Goal: Task Accomplishment & Management: Complete application form

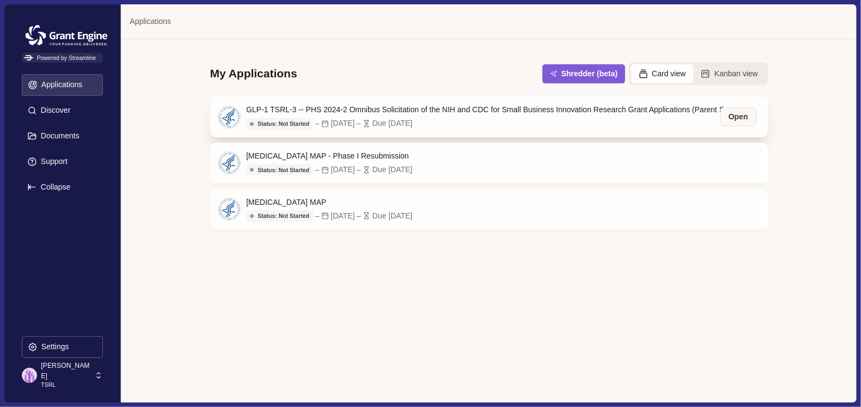
click at [345, 112] on div "GLP-1 TSRL-3 -- PHS 2024-2 Omnibus Solicitation of the NIH and CDC for Small Bu…" at bounding box center [491, 109] width 490 height 11
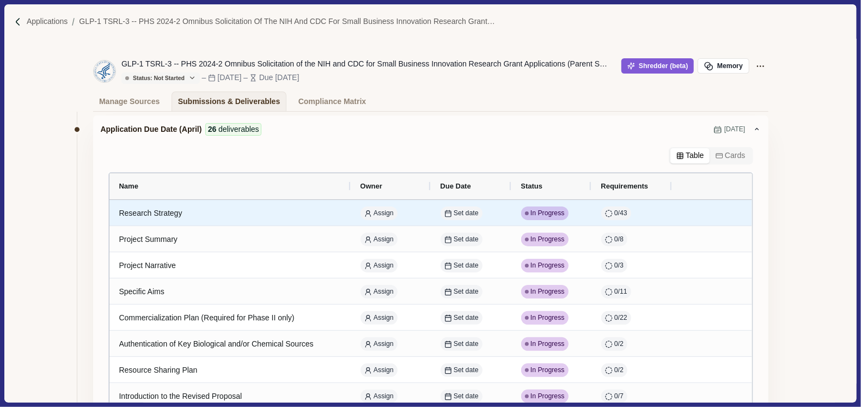
scroll to position [69, 0]
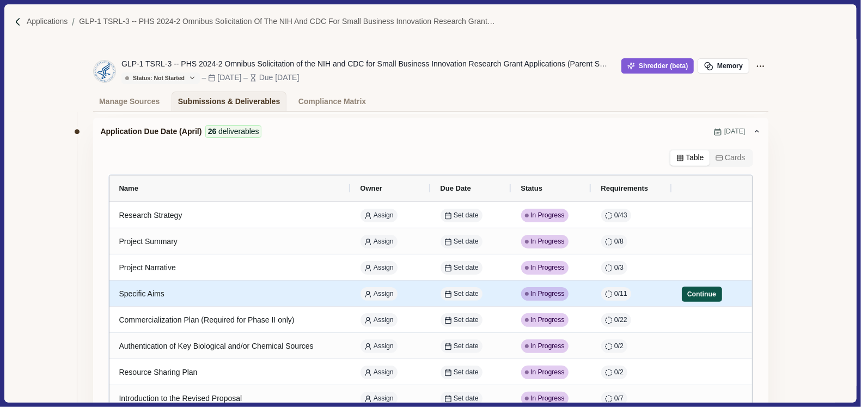
click at [688, 295] on button "Continue" at bounding box center [702, 294] width 40 height 15
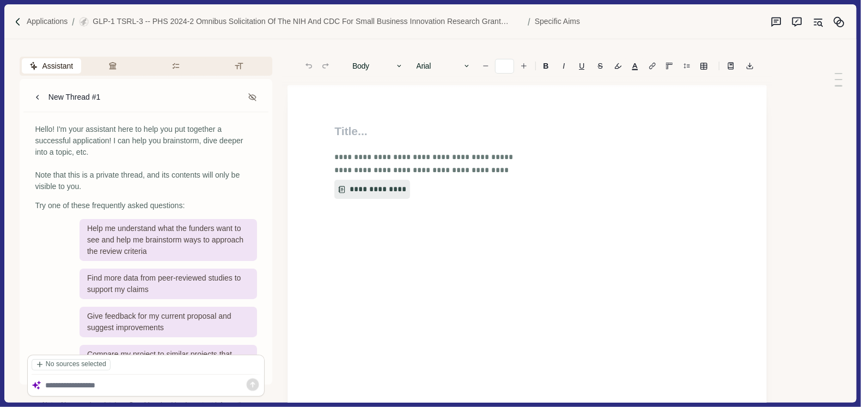
type input "**"
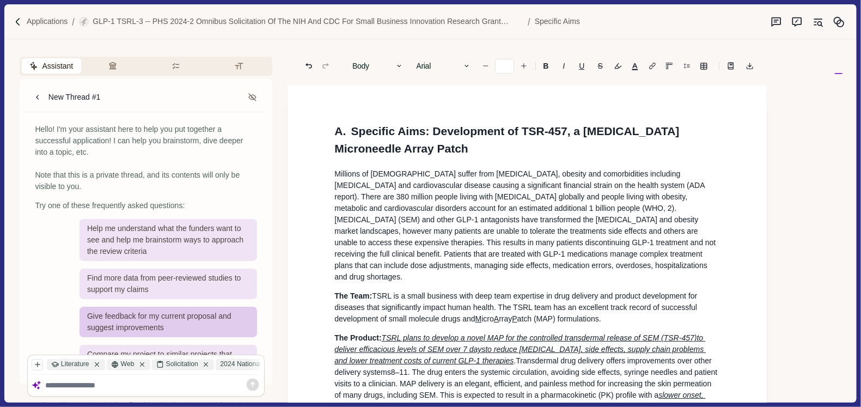
click at [148, 325] on div "Give feedback for my current proposal and suggest improvements" at bounding box center [169, 322] width 178 height 31
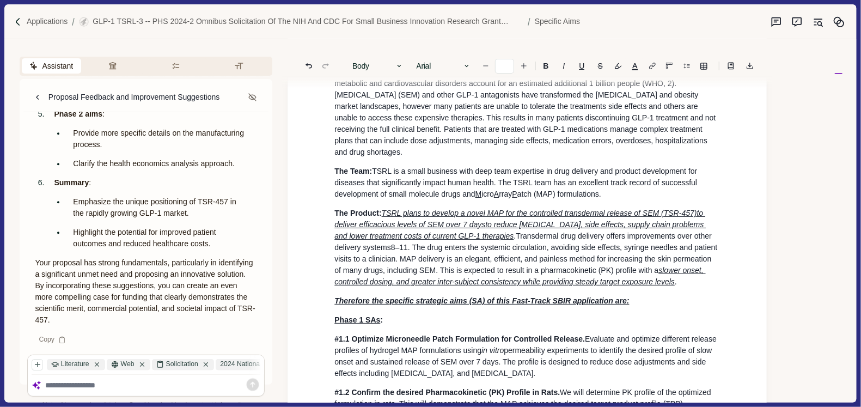
scroll to position [145, 0]
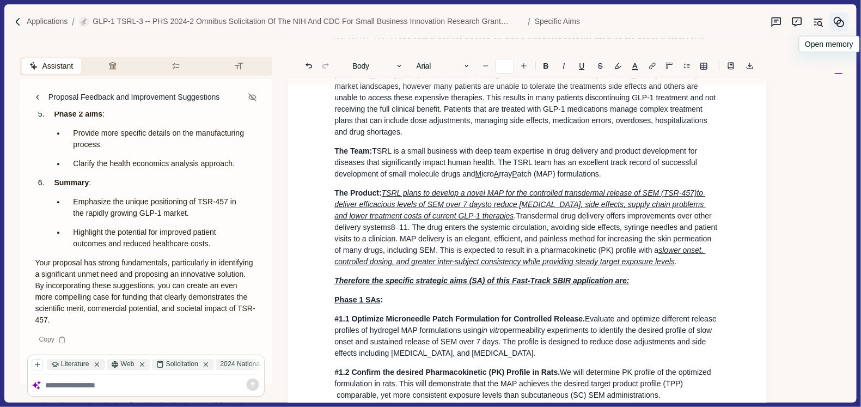
click at [839, 23] on circle "Memory" at bounding box center [837, 20] width 7 height 7
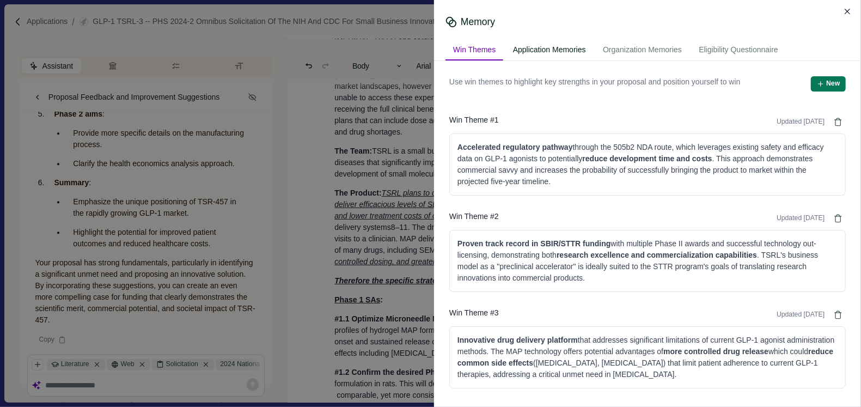
click at [554, 52] on div "Application Memories" at bounding box center [549, 50] width 88 height 20
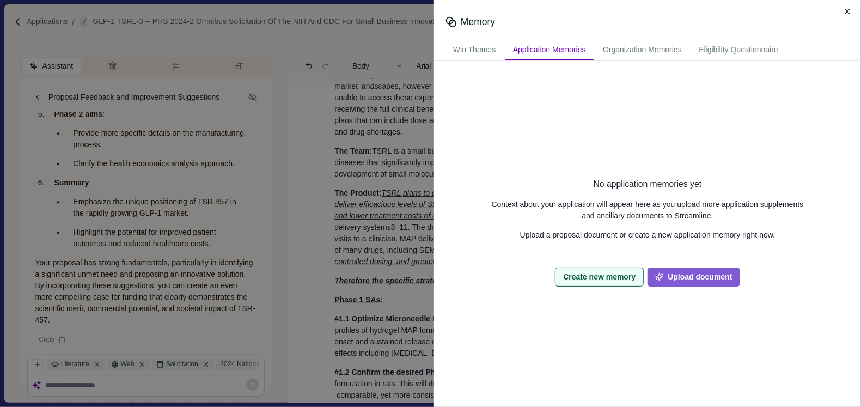
click at [598, 278] on button "Create new memory" at bounding box center [599, 276] width 89 height 19
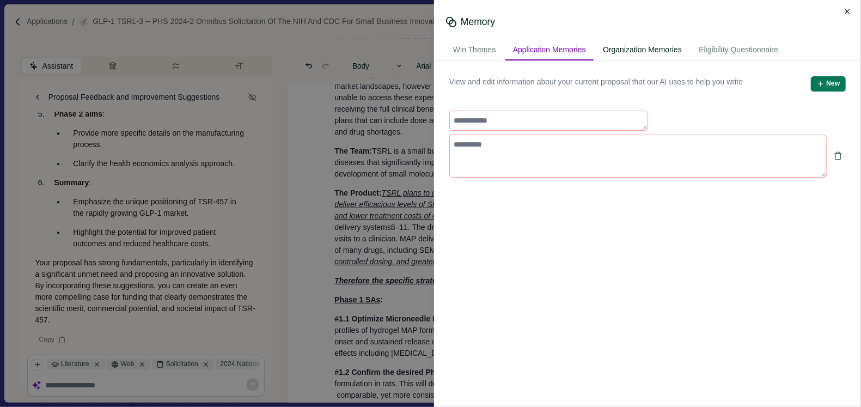
click at [630, 48] on div "Organization Memories" at bounding box center [642, 50] width 94 height 20
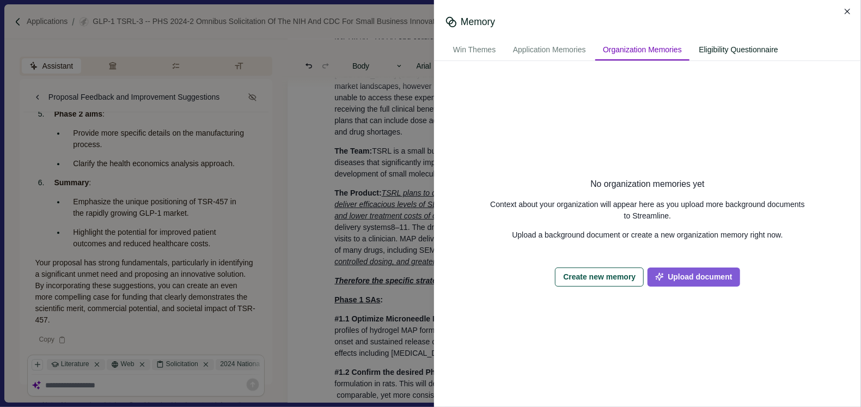
click at [715, 47] on div "Eligibility Questionnaire" at bounding box center [738, 50] width 95 height 20
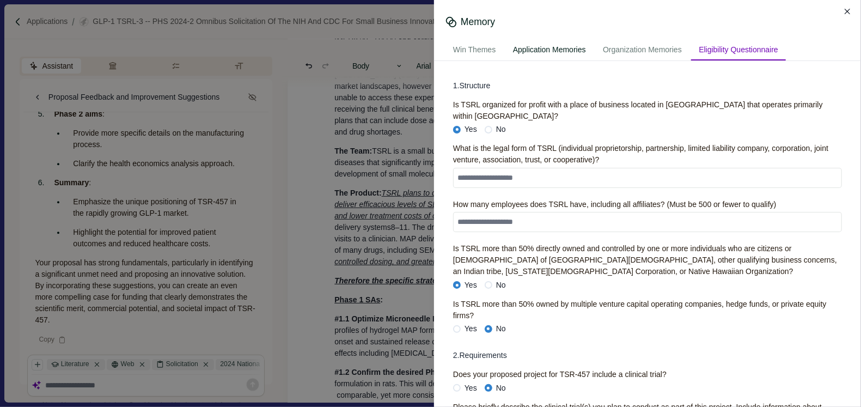
click at [528, 54] on div "Application Memories" at bounding box center [549, 50] width 88 height 20
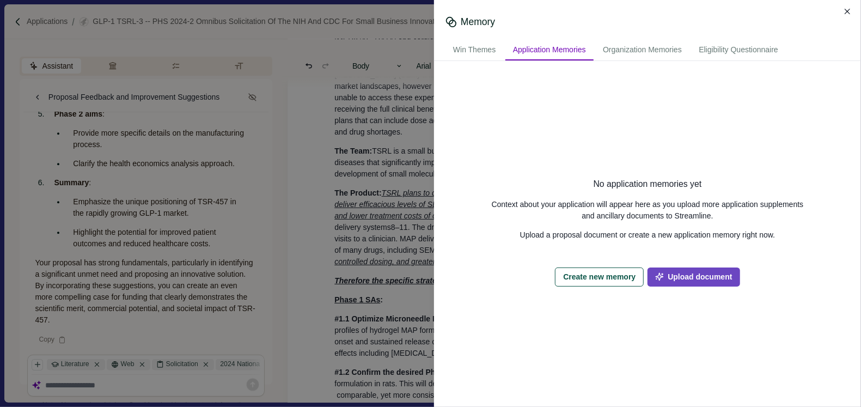
click at [682, 278] on button "Upload document" at bounding box center [694, 276] width 92 height 19
click at [848, 11] on icon "Close" at bounding box center [848, 12] width 6 height 6
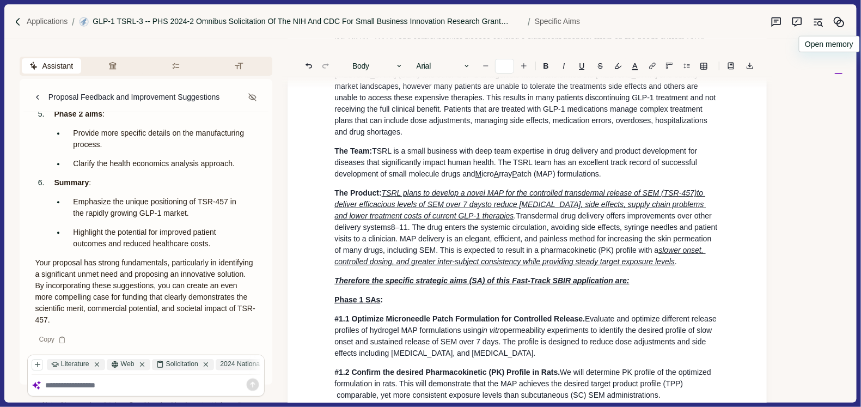
click at [128, 24] on p "GLP-1 TSRL-3 -- PHS 2024-2 Omnibus Solicitation of the NIH and CDC for Small Bu…" at bounding box center [308, 21] width 431 height 11
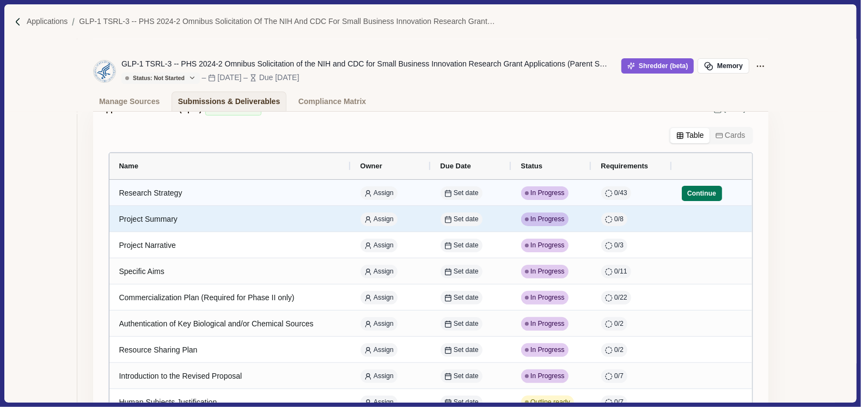
scroll to position [111, 0]
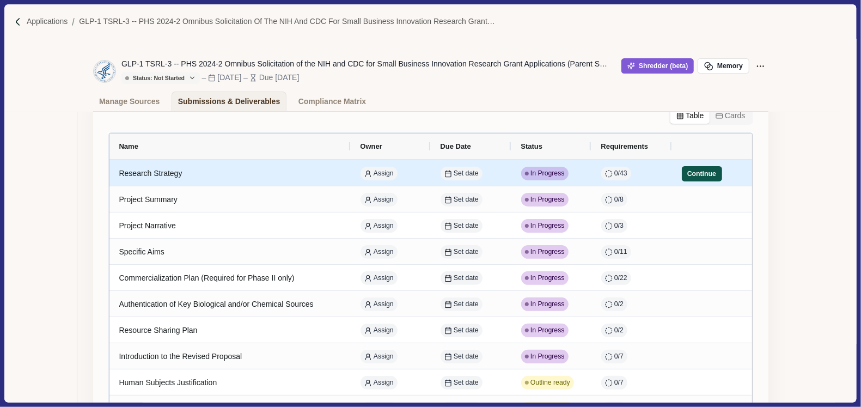
click at [685, 174] on button "Continue" at bounding box center [702, 173] width 40 height 15
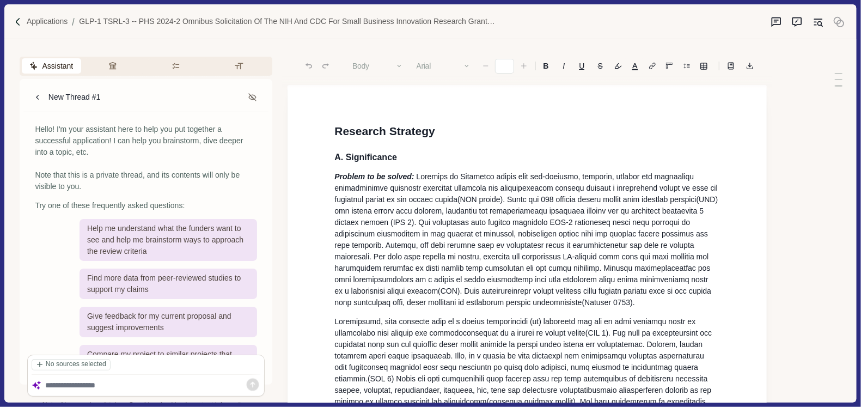
type input "**"
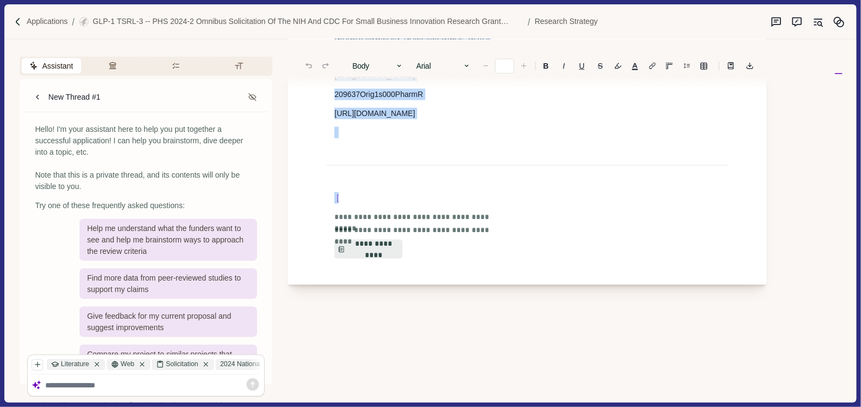
scroll to position [8697, 0]
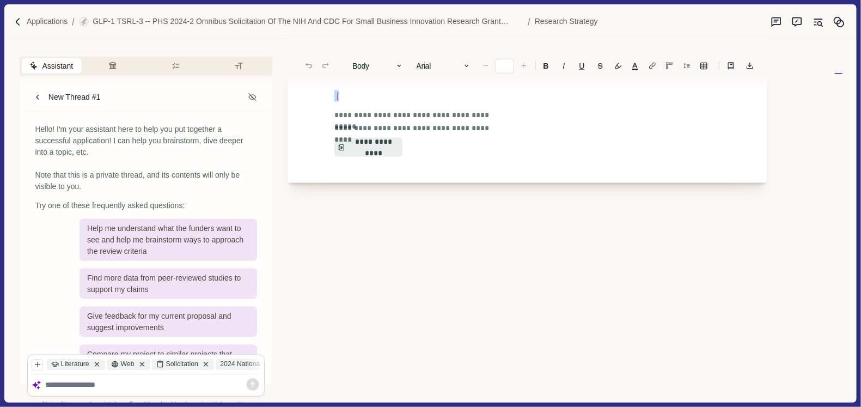
drag, startPoint x: 395, startPoint y: 175, endPoint x: 819, endPoint y: 432, distance: 495.7
click at [819, 406] on html "Applications GLP-1 TSRL-3 -- PHS 2024-2 Omnibus Solicitation of the NIH and CDC…" at bounding box center [430, 203] width 861 height 407
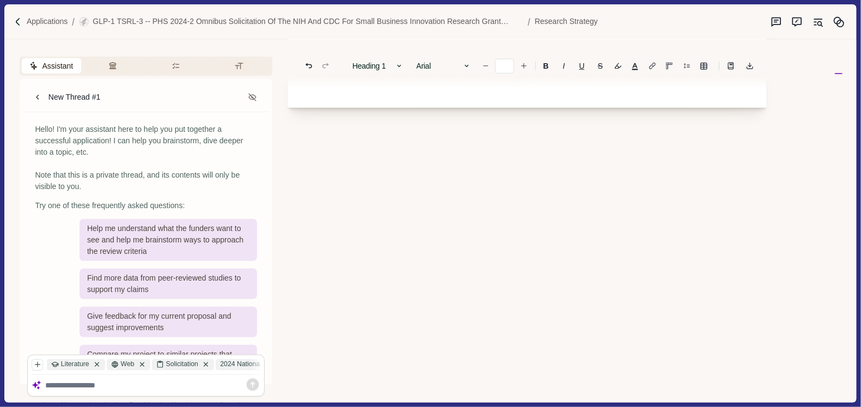
type input "**"
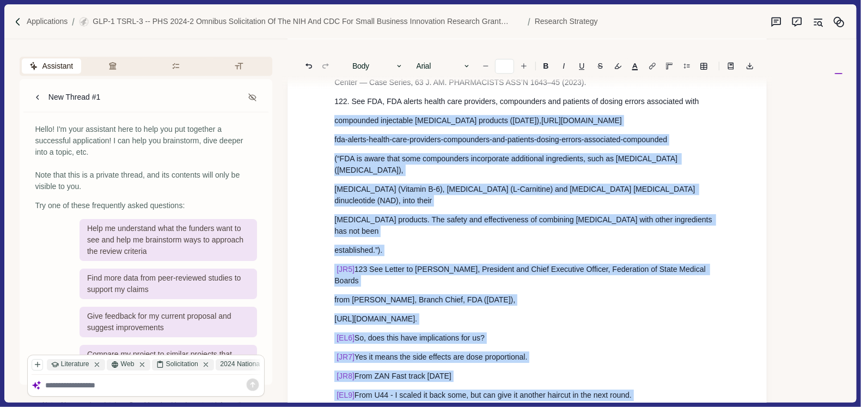
scroll to position [9831, 0]
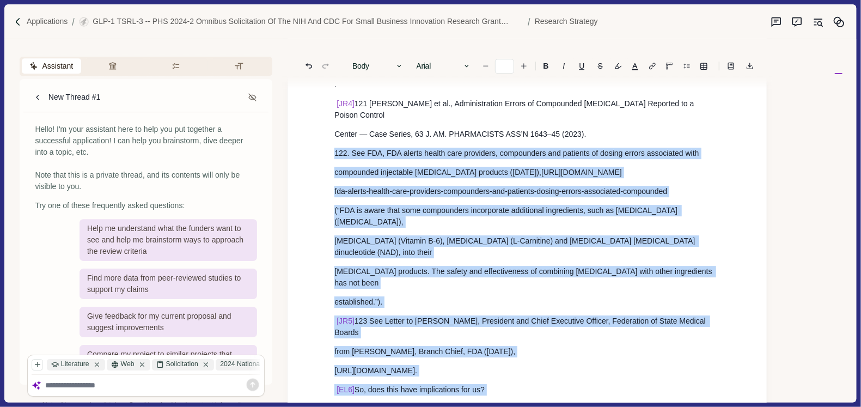
drag, startPoint x: 489, startPoint y: 250, endPoint x: 331, endPoint y: 93, distance: 222.6
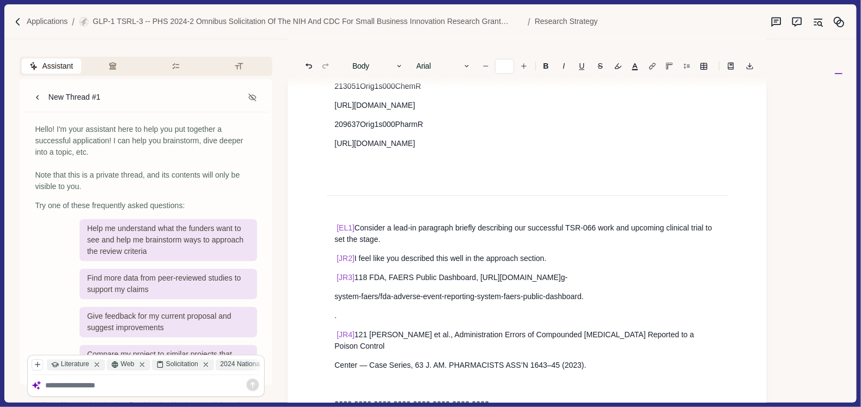
scroll to position [9598, 0]
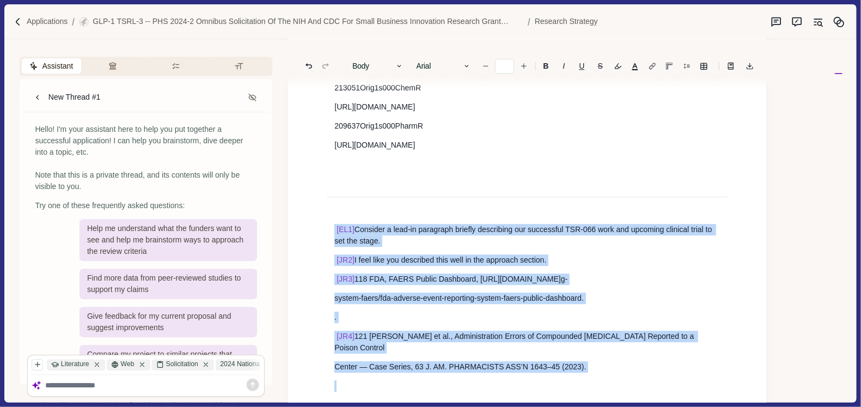
drag, startPoint x: 337, startPoint y: 324, endPoint x: 327, endPoint y: 144, distance: 180.0
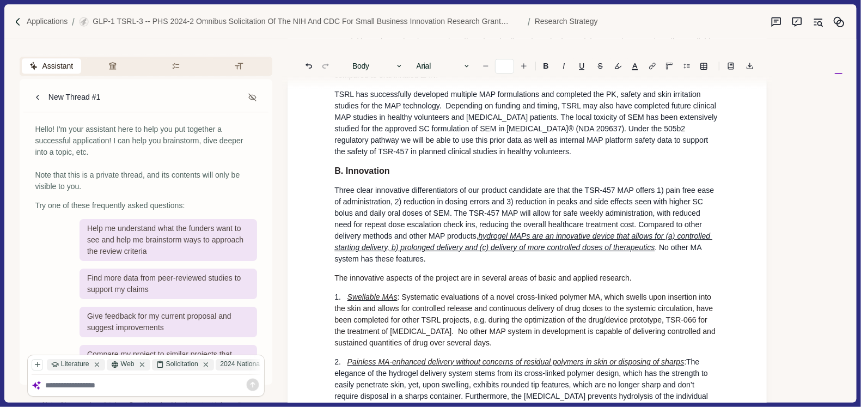
scroll to position [0, 0]
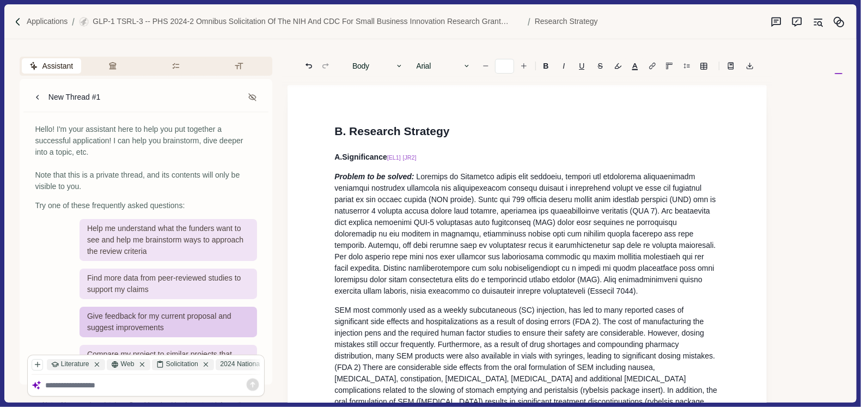
click at [137, 318] on div "Give feedback for my current proposal and suggest improvements" at bounding box center [169, 322] width 178 height 31
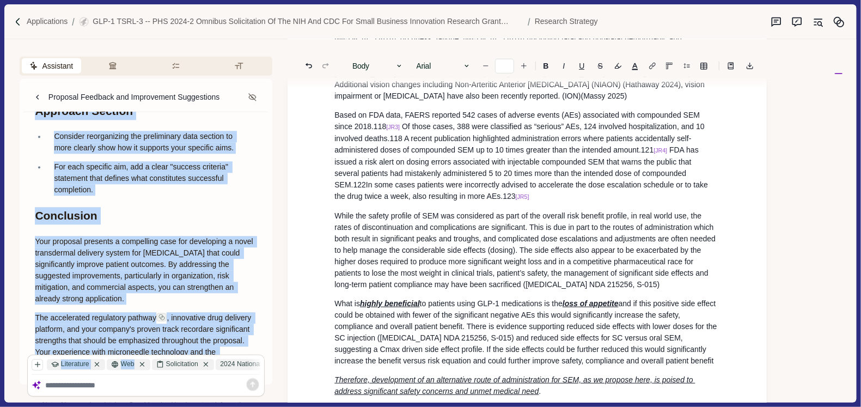
scroll to position [1917, 0]
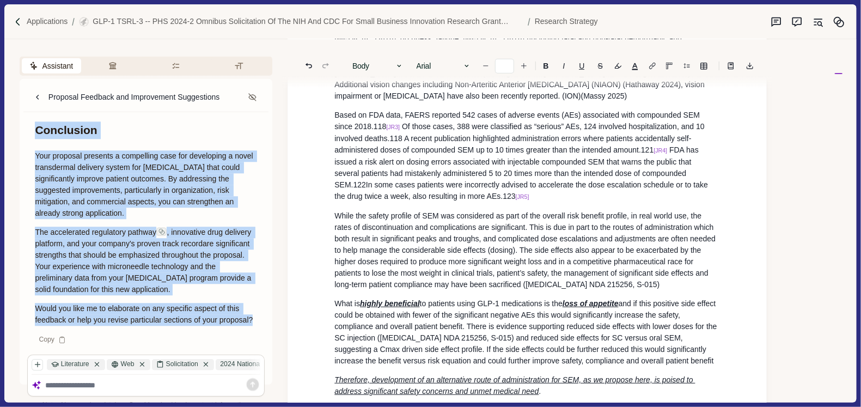
drag, startPoint x: 35, startPoint y: 196, endPoint x: 102, endPoint y: 329, distance: 148.6
copy div "Comprehensive Feedback on Your STTR Grant Proposal Strengths Strong Scientific …"
click at [216, 24] on p "GLP-1 TSRL-3 -- PHS 2024-2 Omnibus Solicitation of the NIH and CDC for Small Bu…" at bounding box center [308, 21] width 431 height 11
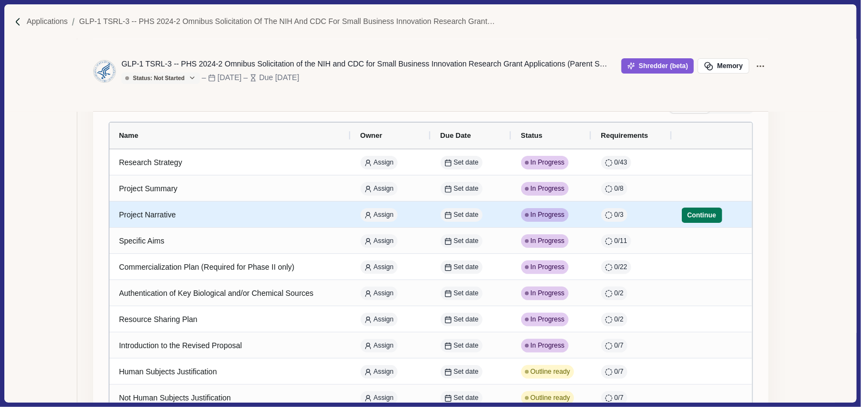
scroll to position [139, 0]
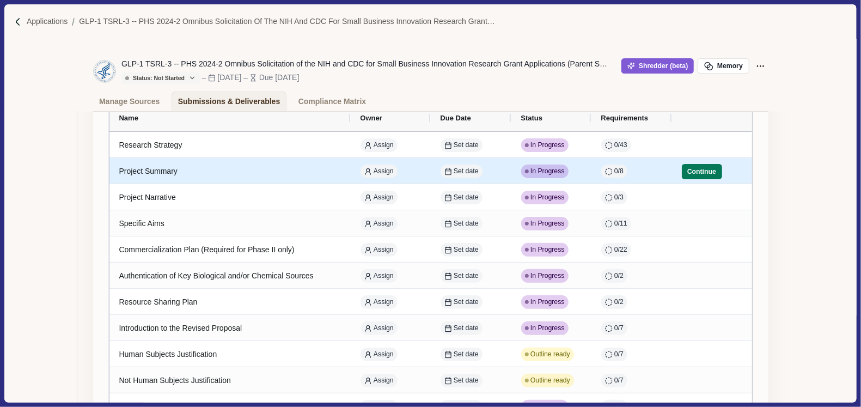
click at [537, 170] on span "In Progress" at bounding box center [548, 172] width 34 height 10
select select "********"
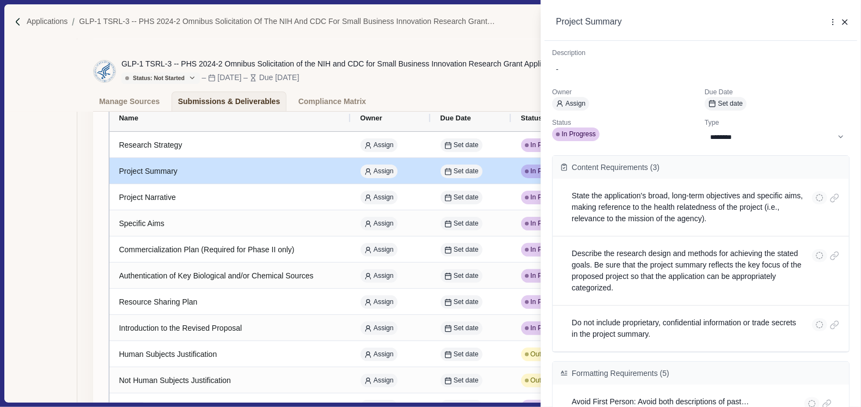
click at [496, 170] on div "**********" at bounding box center [430, 203] width 861 height 407
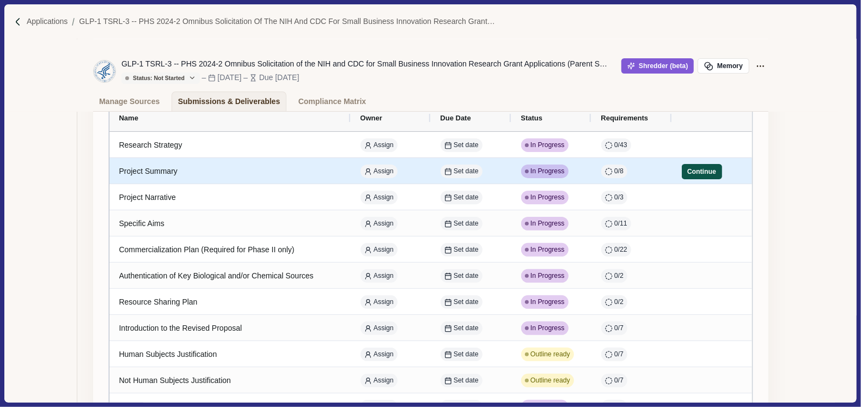
click at [685, 173] on button "Continue" at bounding box center [702, 171] width 40 height 15
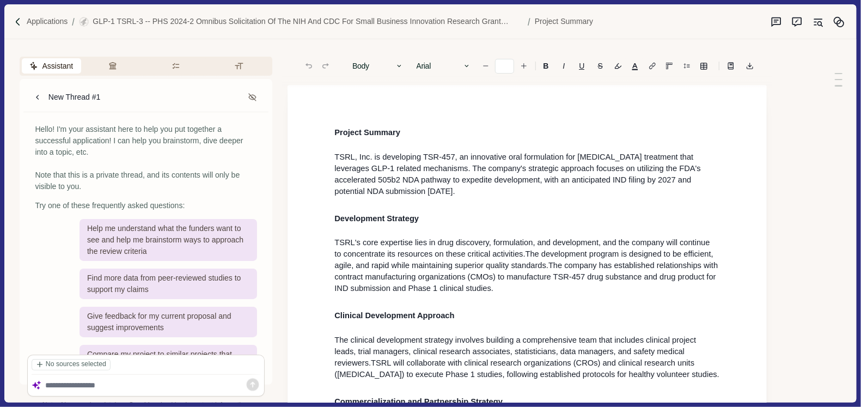
type input "**"
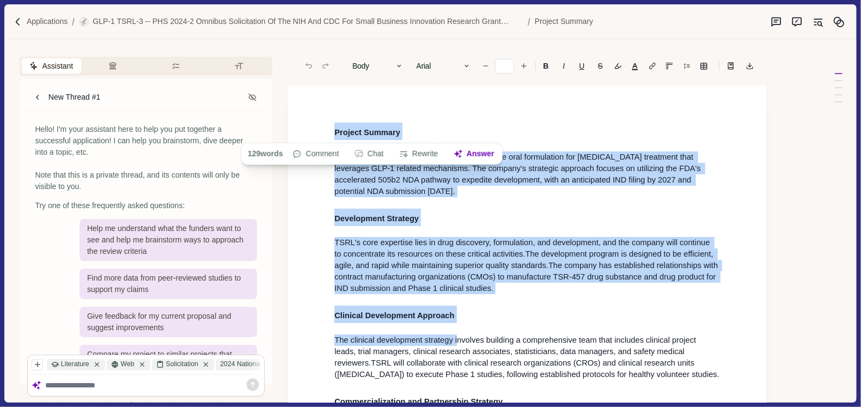
drag, startPoint x: 335, startPoint y: 129, endPoint x: 462, endPoint y: 348, distance: 253.8
click at [462, 348] on div "Project Summary TSRL, Inc. is developing TSR-457, an innovative oral formulatio…" at bounding box center [527, 400] width 401 height 555
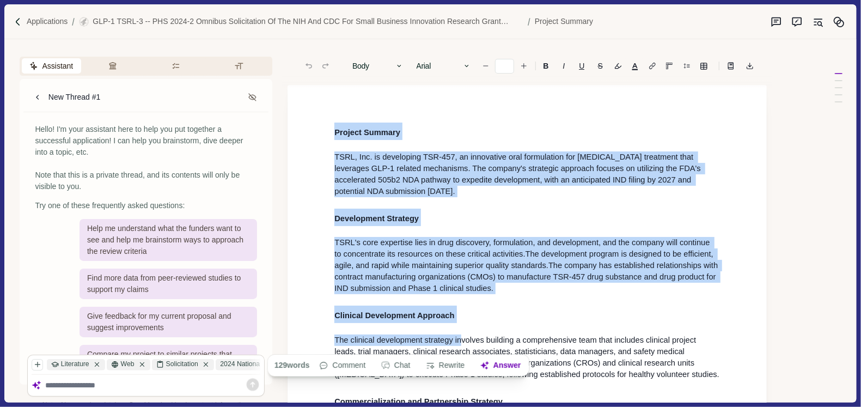
click at [343, 137] on span "Project Summary" at bounding box center [367, 132] width 66 height 9
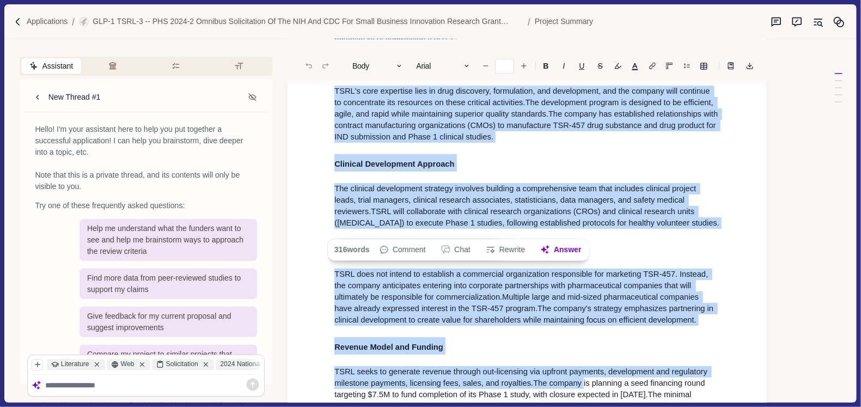
scroll to position [263, 0]
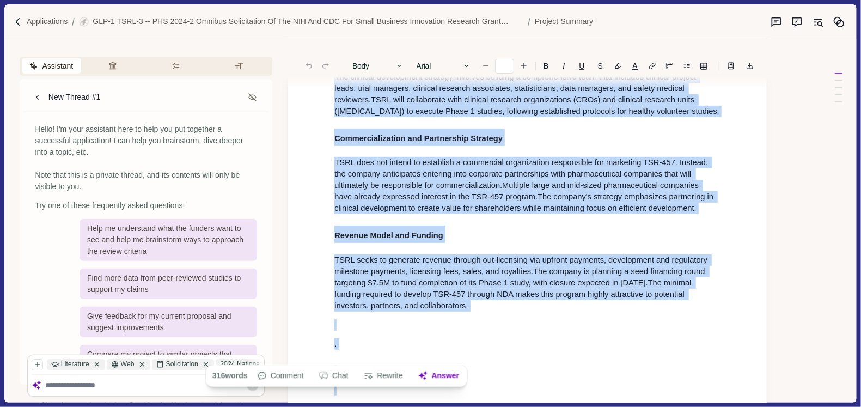
drag, startPoint x: 332, startPoint y: 132, endPoint x: 584, endPoint y: 407, distance: 373.2
click at [584, 406] on html "Applications GLP-1 TSRL-3 -- PHS 2024-2 Omnibus Solicitation of the NIH and CDC…" at bounding box center [430, 203] width 861 height 407
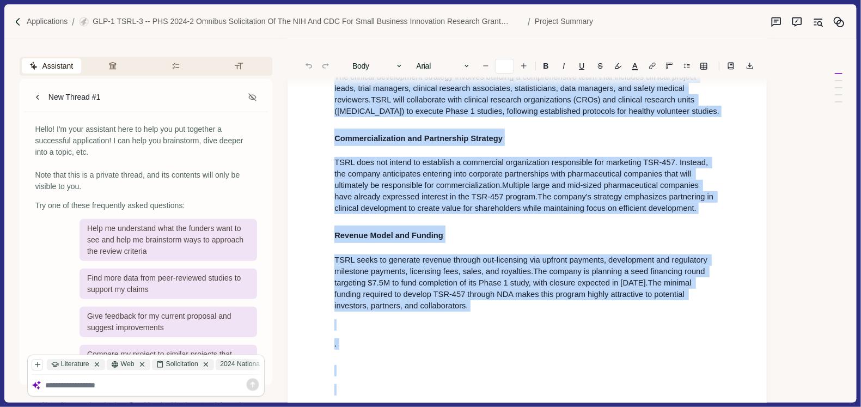
scroll to position [327, 0]
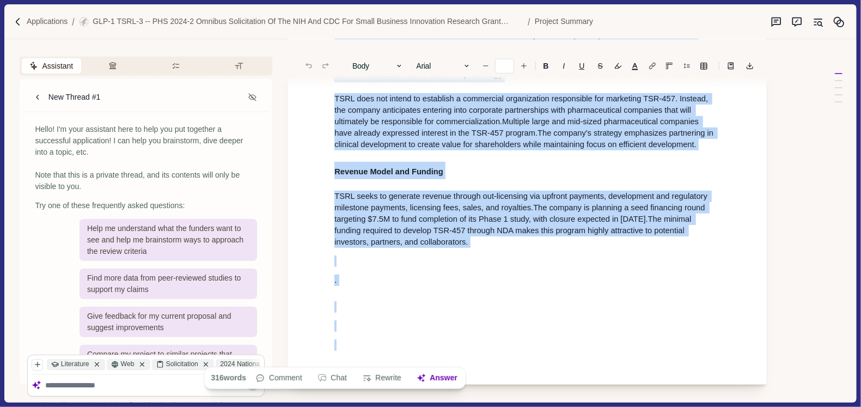
copy div "Project Summary TSRL, Inc. is developing TSR-457, an innovative oral formulatio…"
click at [283, 21] on p "GLP-1 TSRL-3 -- PHS 2024-2 Omnibus Solicitation of the NIH and CDC for Small Bu…" at bounding box center [308, 21] width 431 height 11
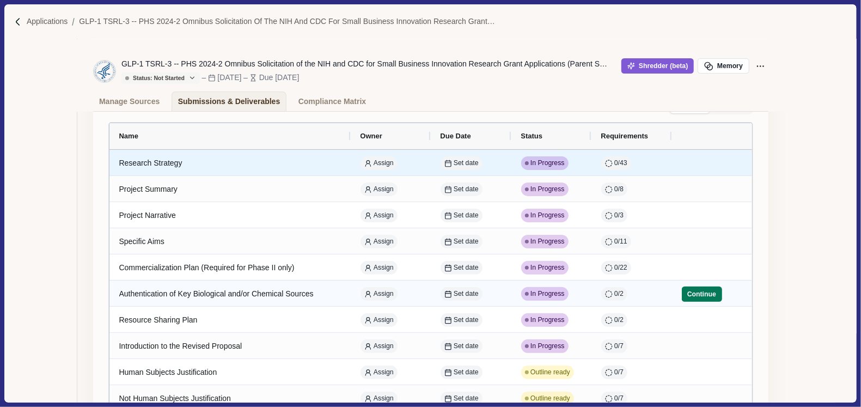
scroll to position [126, 0]
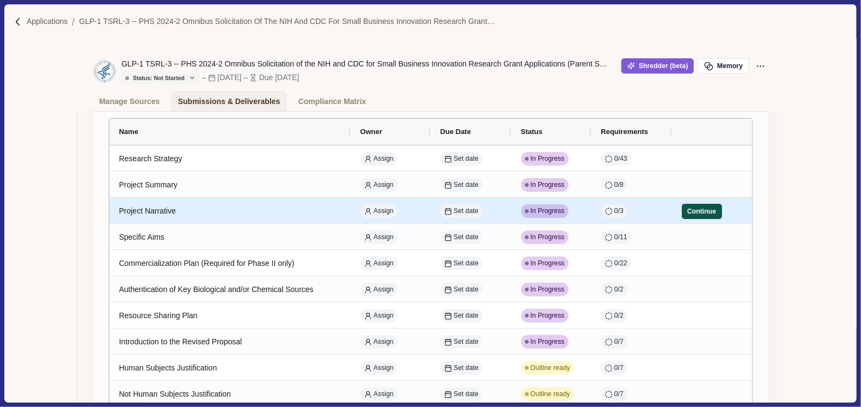
click at [695, 210] on button "Continue" at bounding box center [702, 211] width 40 height 15
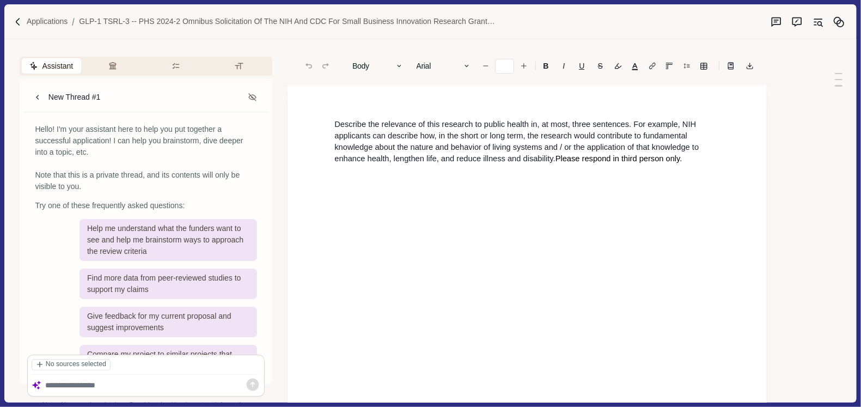
type input "**"
click at [61, 386] on textarea at bounding box center [153, 385] width 216 height 9
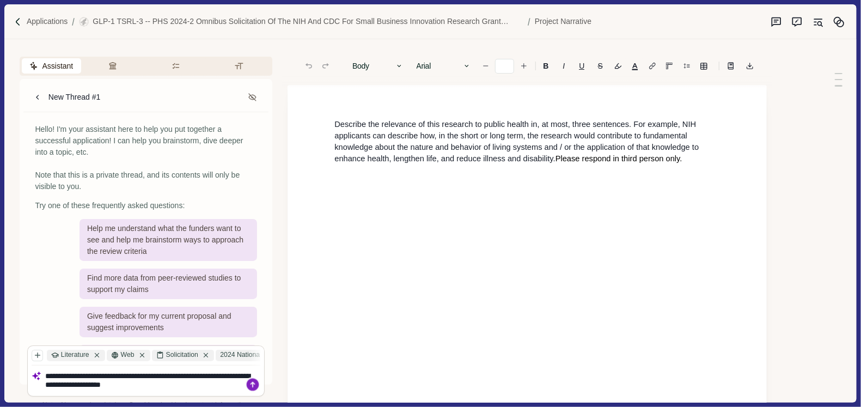
type textarea "**********"
click at [252, 386] on icon at bounding box center [253, 384] width 13 height 13
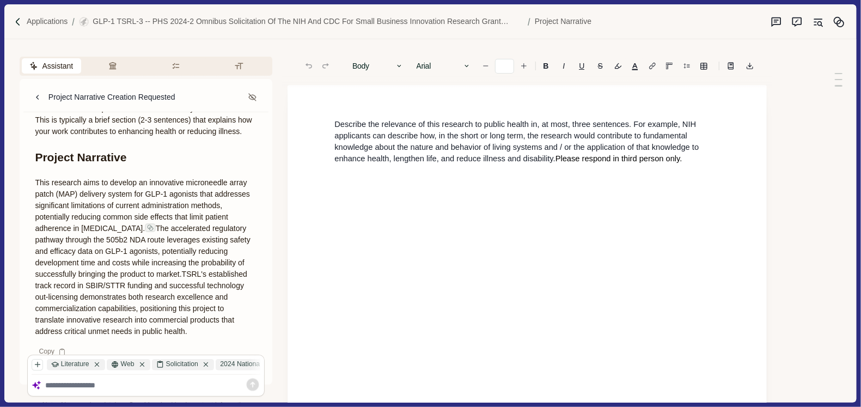
scroll to position [127, 0]
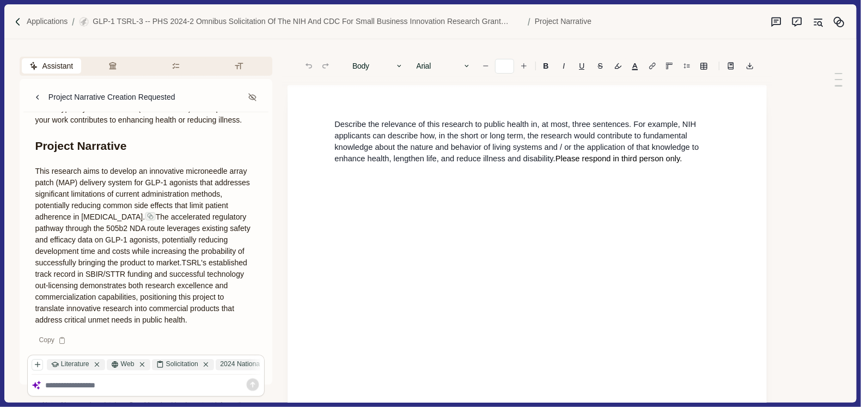
drag, startPoint x: 35, startPoint y: 160, endPoint x: 154, endPoint y: 318, distance: 197.3
click at [154, 318] on p "This research aims to develop an innovative microneedle array patch (MAP) deliv…" at bounding box center [146, 246] width 222 height 160
copy p "This research aims to develop an innovative microneedle array patch (MAP) deliv…"
click at [357, 164] on p "Describe the relevance of this research to public health in, at most, three sen…" at bounding box center [527, 142] width 386 height 46
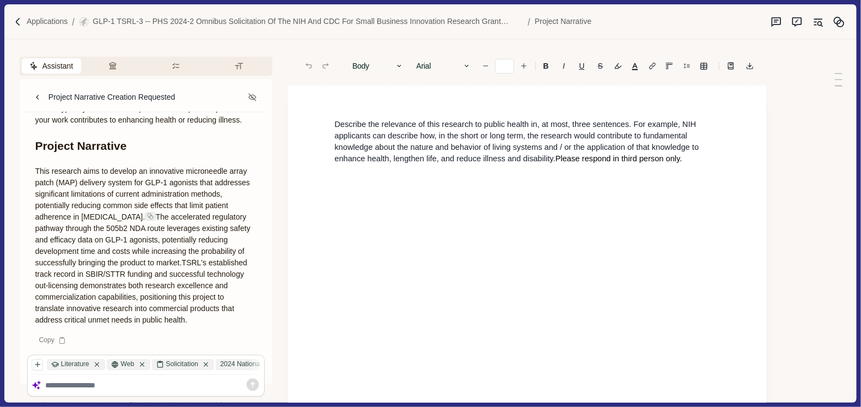
click at [688, 161] on p "Describe the relevance of this research to public health in, at most, three sen…" at bounding box center [527, 142] width 386 height 46
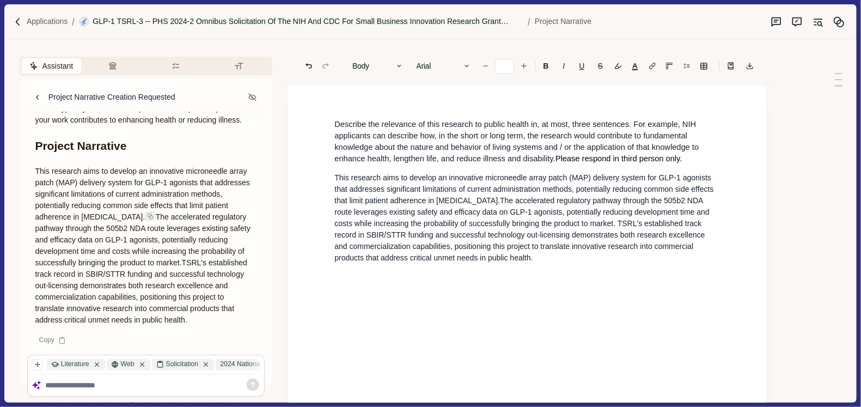
click at [284, 23] on p "GLP-1 TSRL-3 -- PHS 2024-2 Omnibus Solicitation of the NIH and CDC for Small Bu…" at bounding box center [308, 21] width 431 height 11
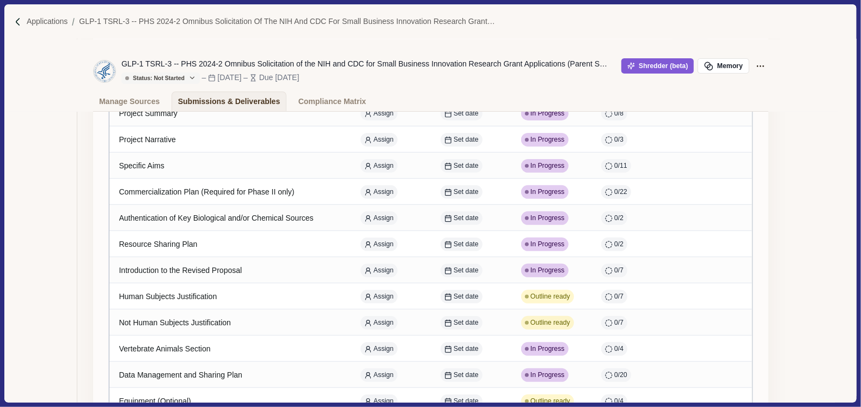
scroll to position [198, 0]
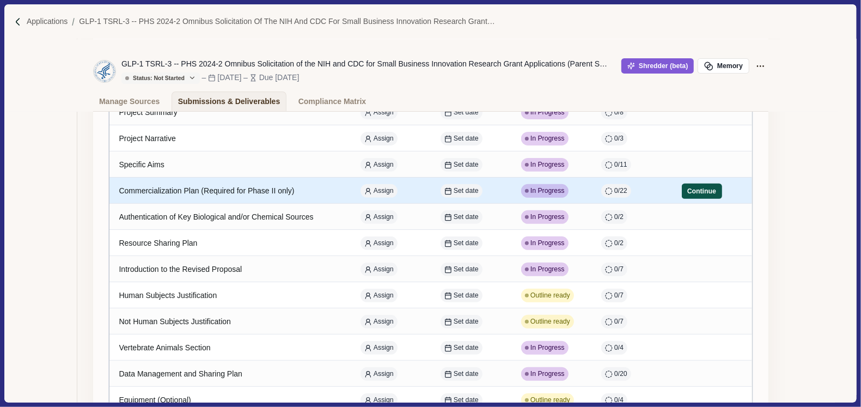
click at [689, 193] on button "Continue" at bounding box center [702, 191] width 40 height 15
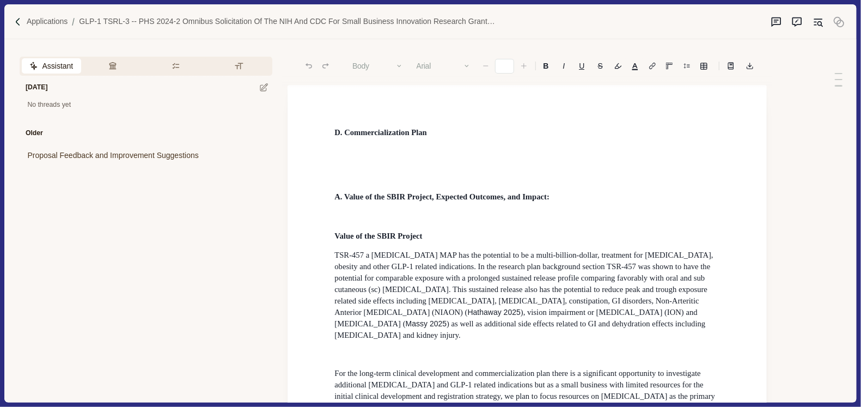
type input "**"
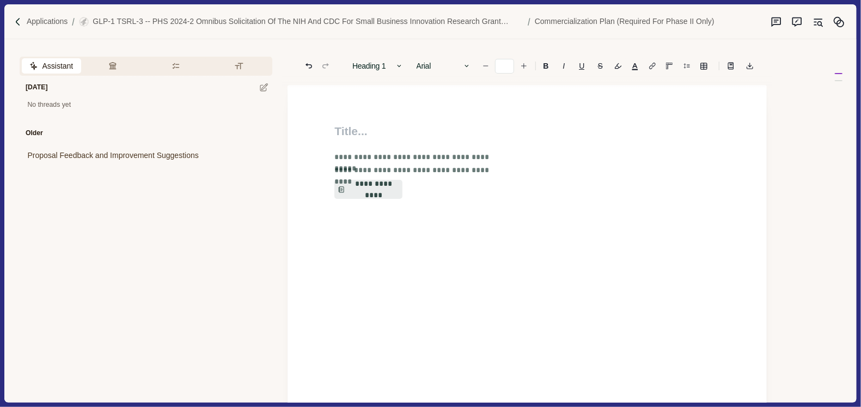
type input "**"
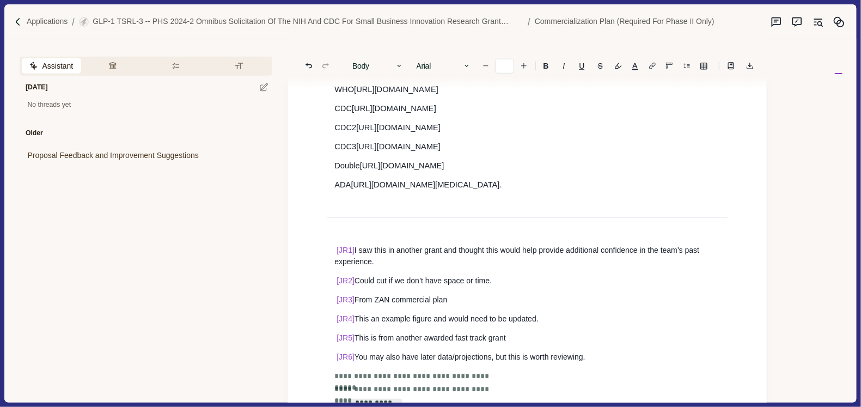
scroll to position [10876, 0]
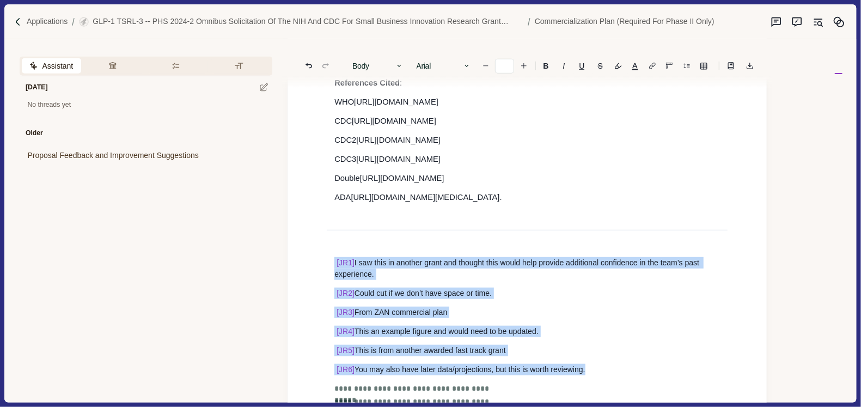
drag, startPoint x: 596, startPoint y: 376, endPoint x: 326, endPoint y: 262, distance: 293.4
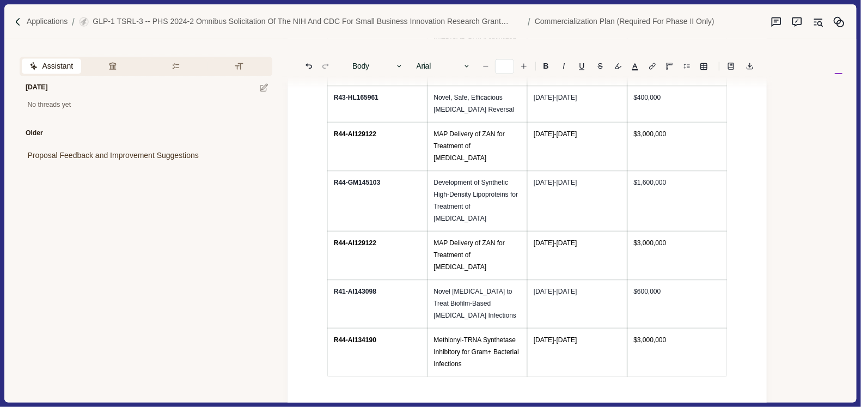
scroll to position [0, 0]
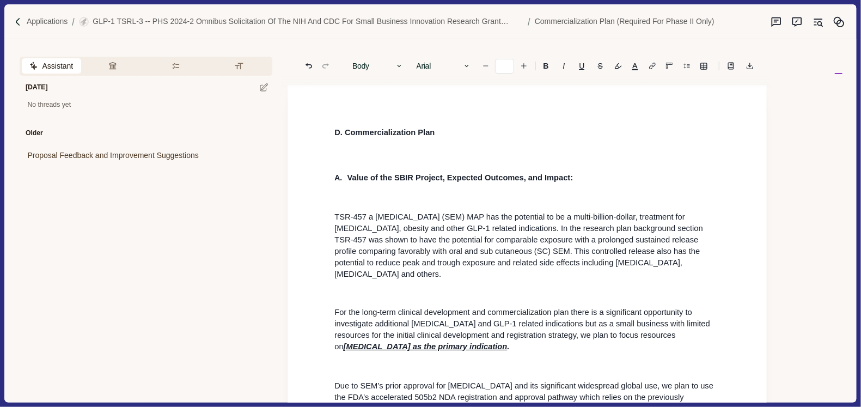
click at [164, 232] on div "[DATE] No threads yet Older Proposal Feedback and Improvement Suggestions" at bounding box center [146, 229] width 253 height 309
click at [44, 67] on span "Assistant" at bounding box center [57, 65] width 31 height 11
click at [53, 66] on span "Assistant" at bounding box center [57, 65] width 31 height 11
click at [110, 68] on icon "button" at bounding box center [112, 66] width 9 height 9
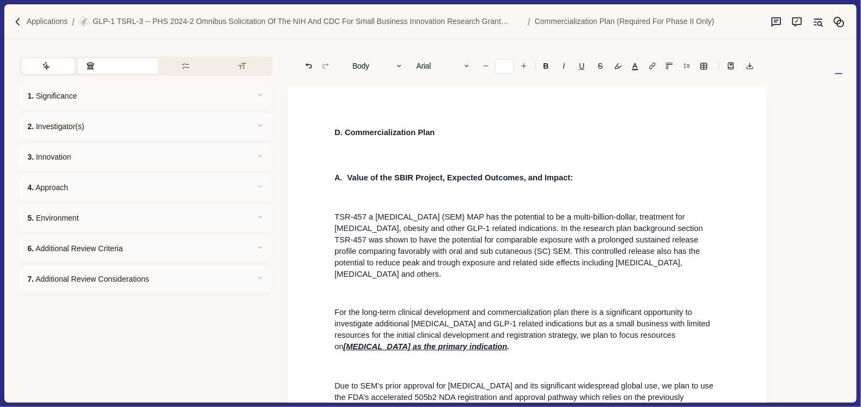
click at [51, 68] on button "Assistant" at bounding box center [48, 65] width 53 height 15
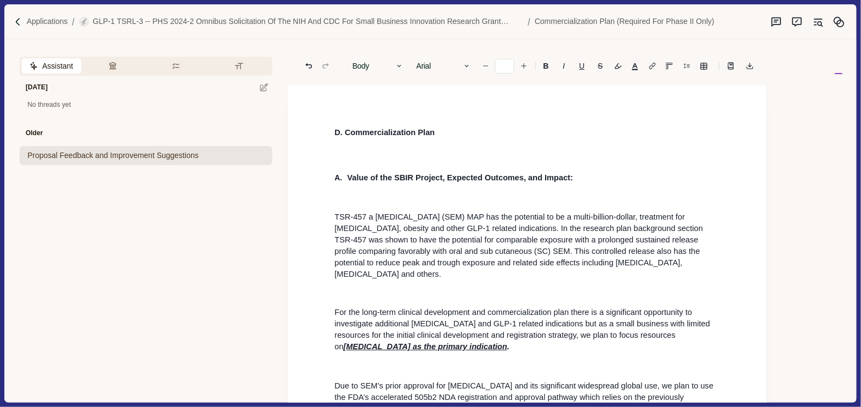
click at [61, 159] on span "Proposal Feedback and Improvement Suggestions" at bounding box center [112, 155] width 171 height 11
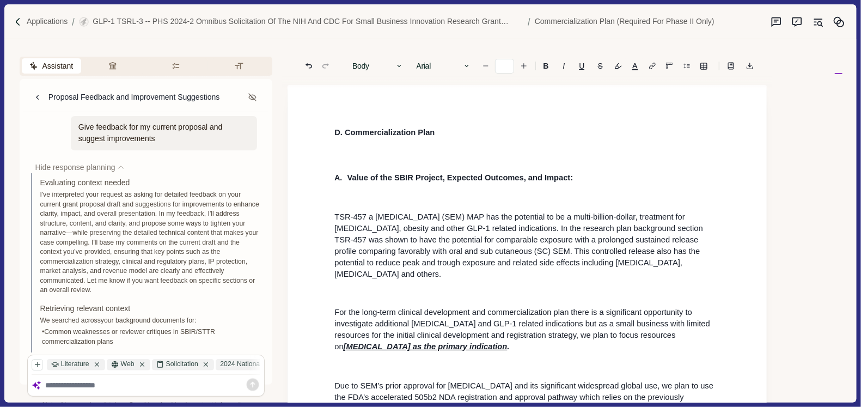
click at [143, 135] on div "Give feedback for my current proposal and suggest improvements" at bounding box center [164, 133] width 187 height 34
click at [200, 133] on div "Give feedback for my current proposal and suggest improvements" at bounding box center [164, 133] width 187 height 34
click at [53, 386] on textarea at bounding box center [153, 385] width 216 height 9
click at [46, 383] on textarea "**********" at bounding box center [153, 385] width 216 height 9
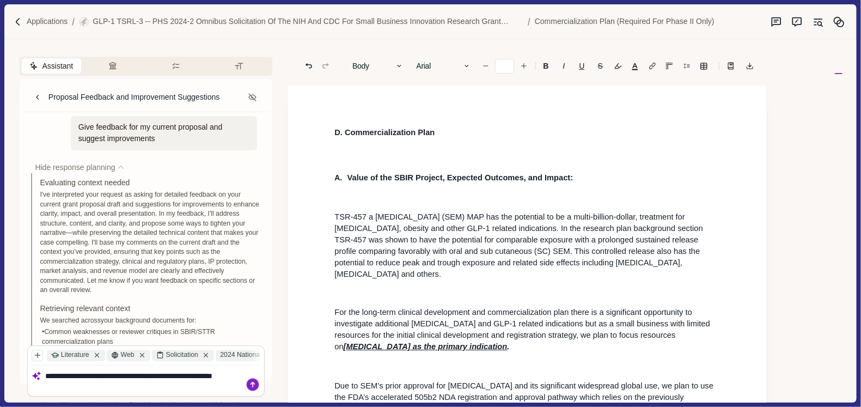
type textarea "**********"
click at [254, 385] on icon at bounding box center [253, 384] width 13 height 13
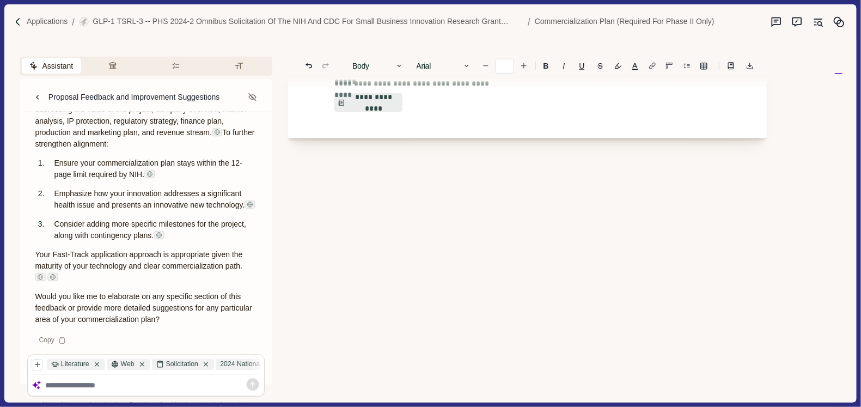
scroll to position [11059, 0]
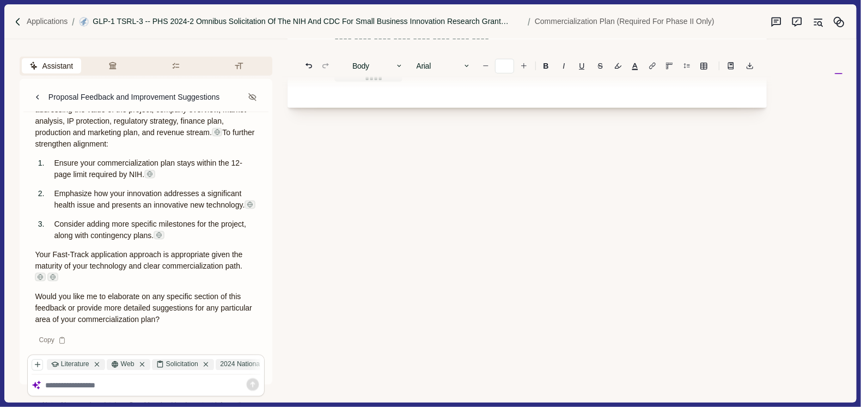
click at [204, 21] on p "GLP-1 TSRL-3 -- PHS 2024-2 Omnibus Solicitation of the NIH and CDC for Small Bu…" at bounding box center [308, 21] width 431 height 11
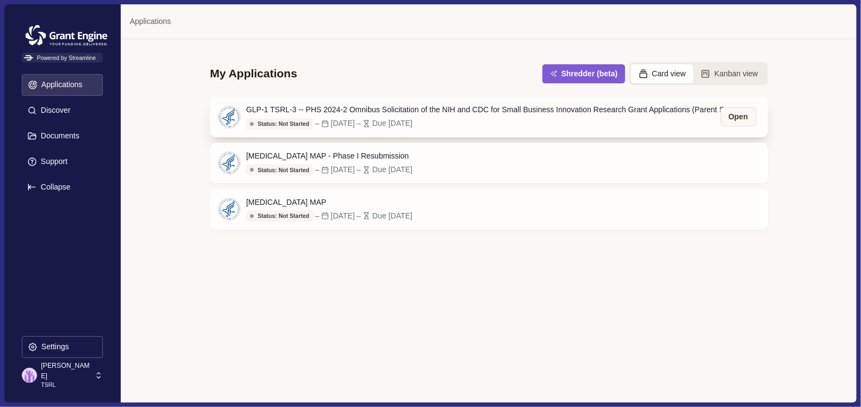
click at [379, 111] on div "GLP-1 TSRL-3 -- PHS 2024-2 Omnibus Solicitation of the NIH and CDC for Small Bu…" at bounding box center [491, 109] width 490 height 11
